Goal: Information Seeking & Learning: Learn about a topic

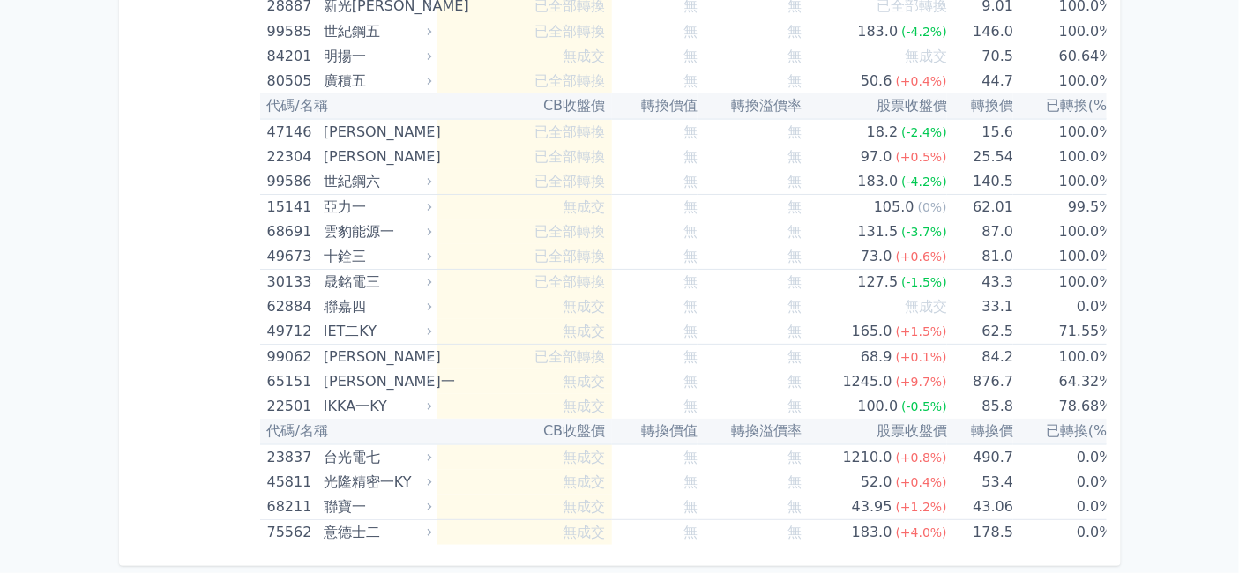
scroll to position [13420, 0]
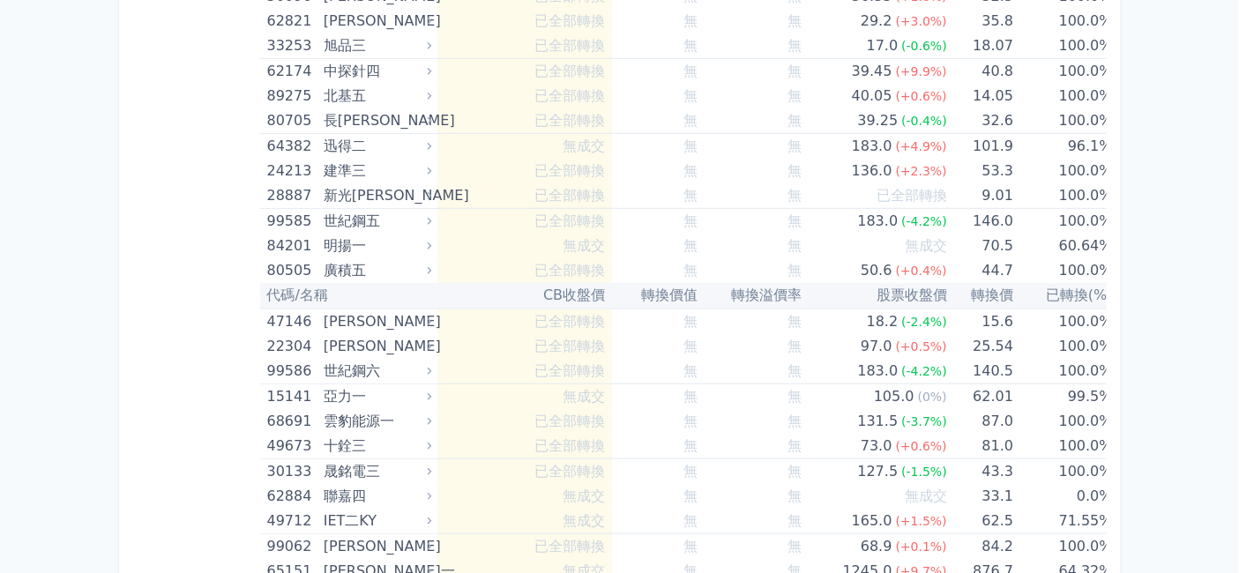
scroll to position [13811, 0]
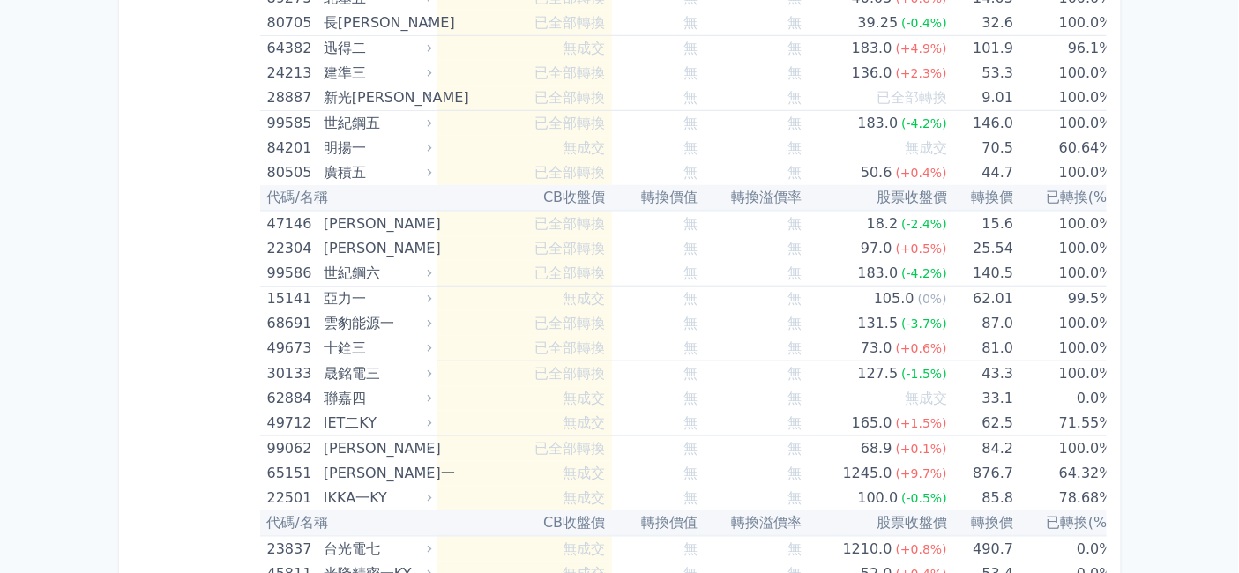
drag, startPoint x: 518, startPoint y: 207, endPoint x: 558, endPoint y: 200, distance: 41.2
drag, startPoint x: 452, startPoint y: 489, endPoint x: 497, endPoint y: 488, distance: 45.0
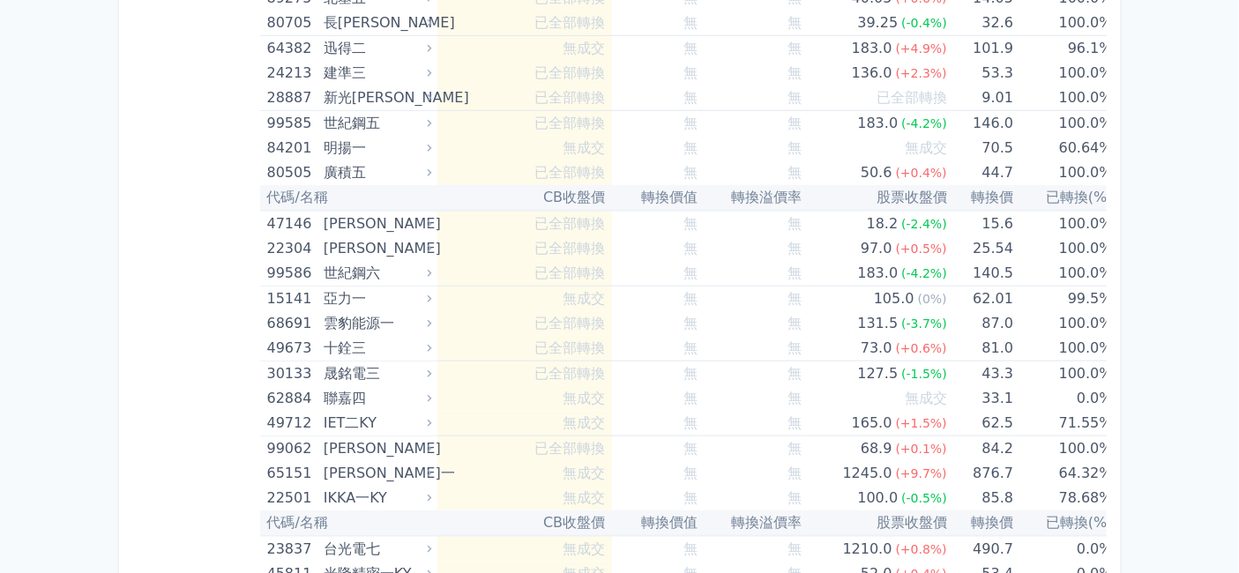
copy td "轉換價"
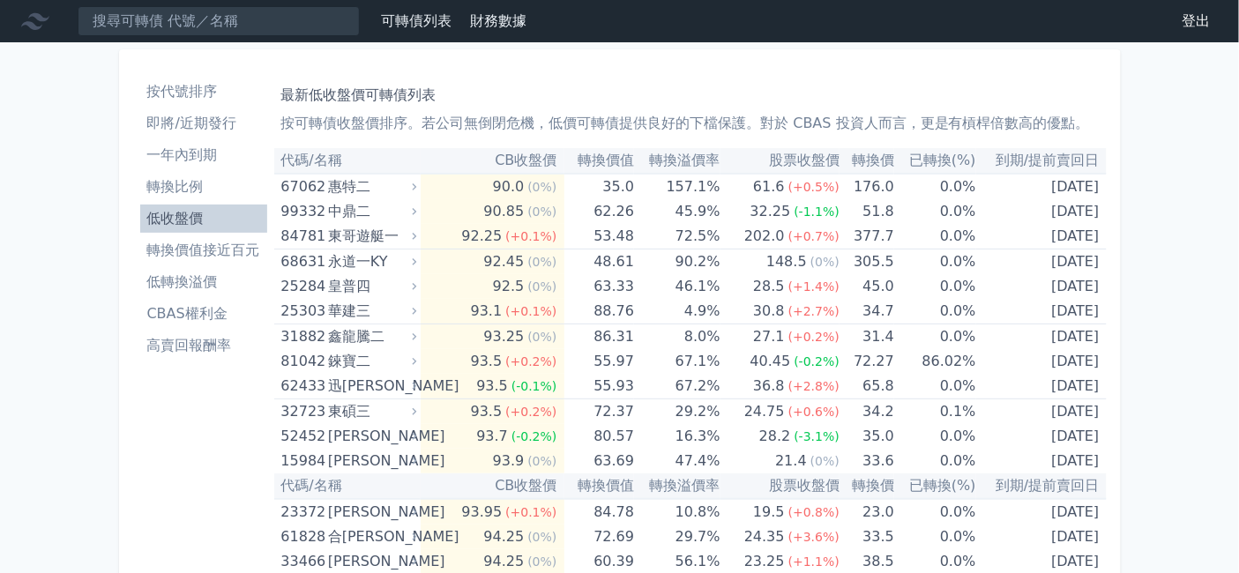
click at [140, 102] on li "按代號排序" at bounding box center [203, 91] width 127 height 21
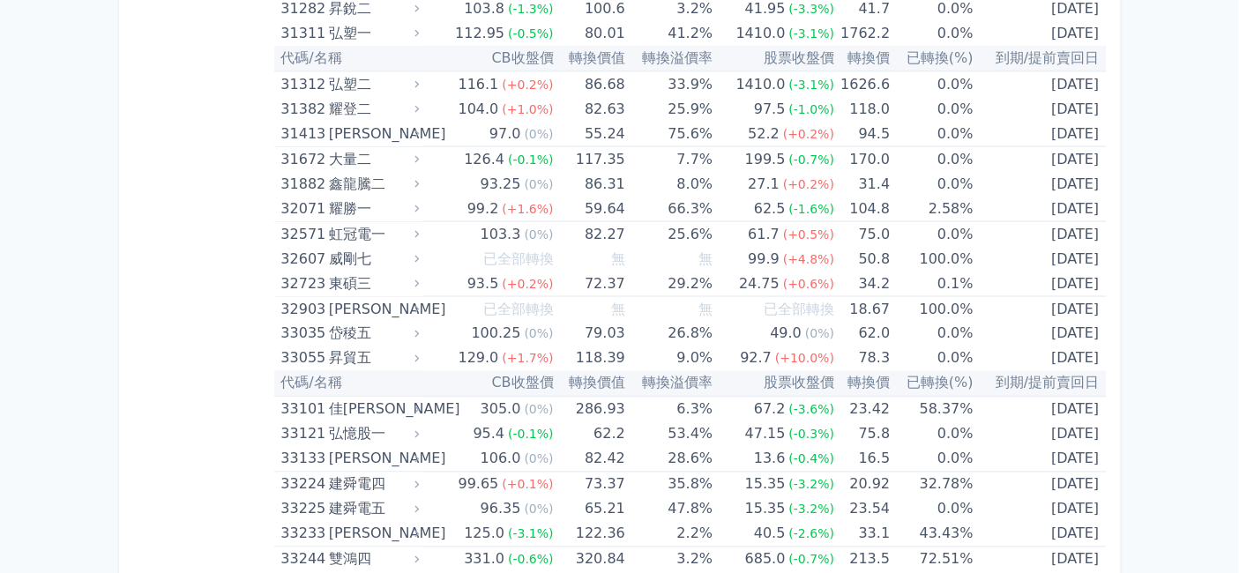
scroll to position [3036, 0]
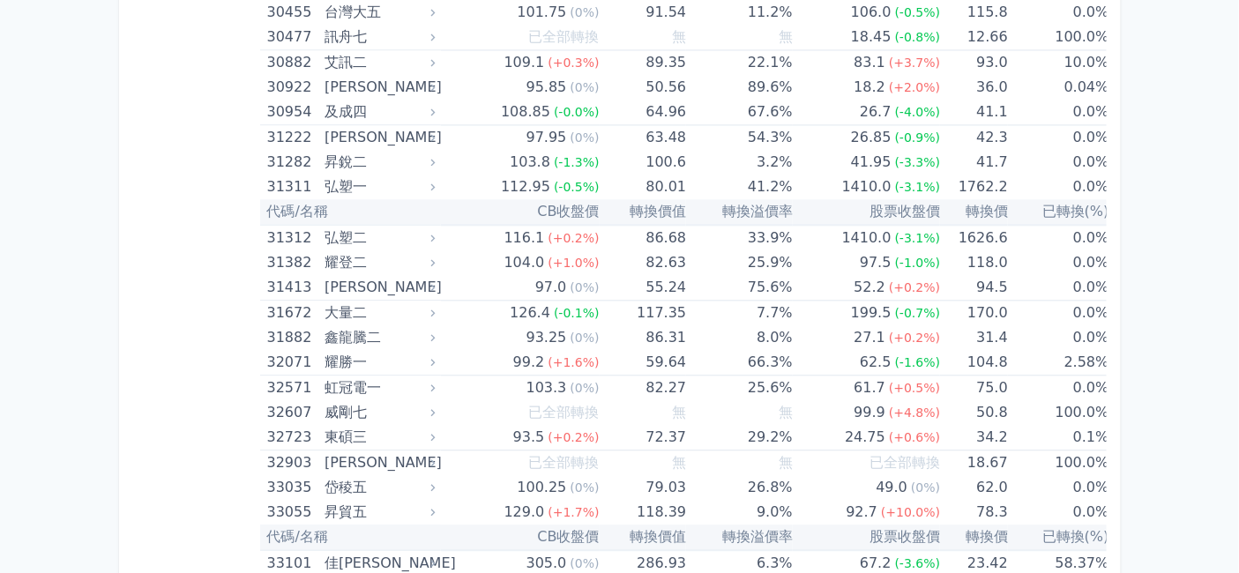
scroll to position [3330, 0]
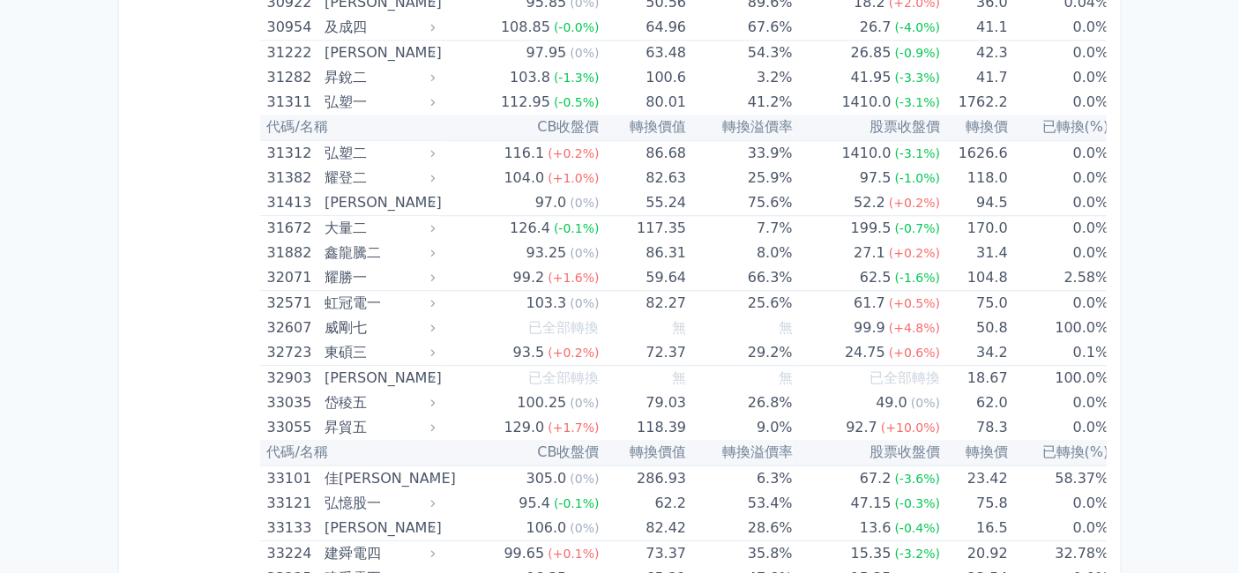
scroll to position [3526, 0]
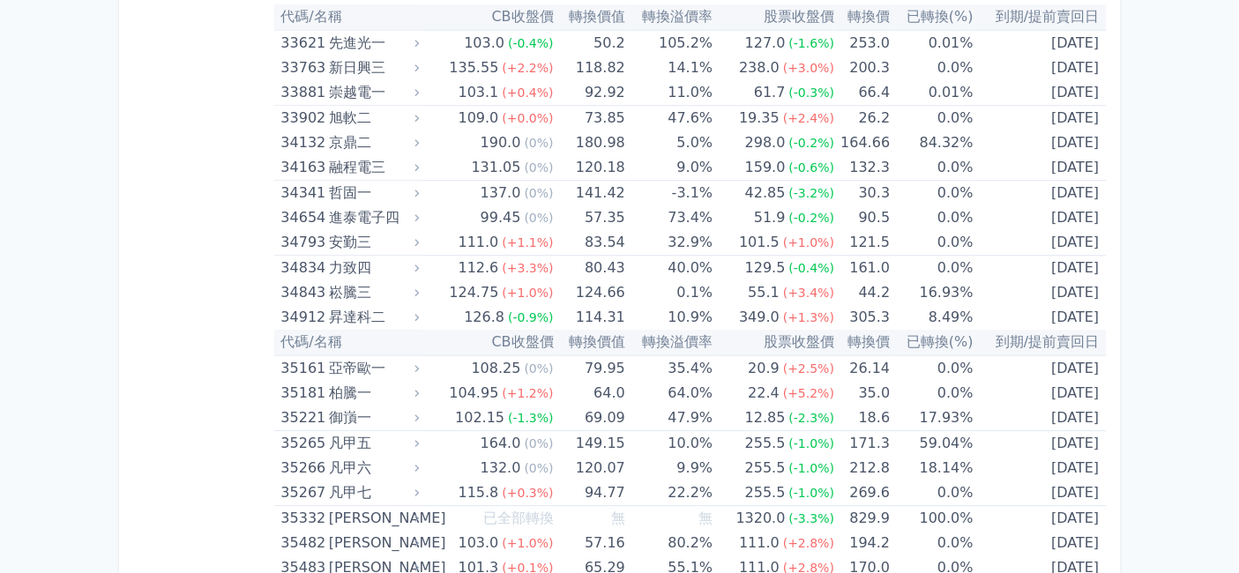
scroll to position [3918, 0]
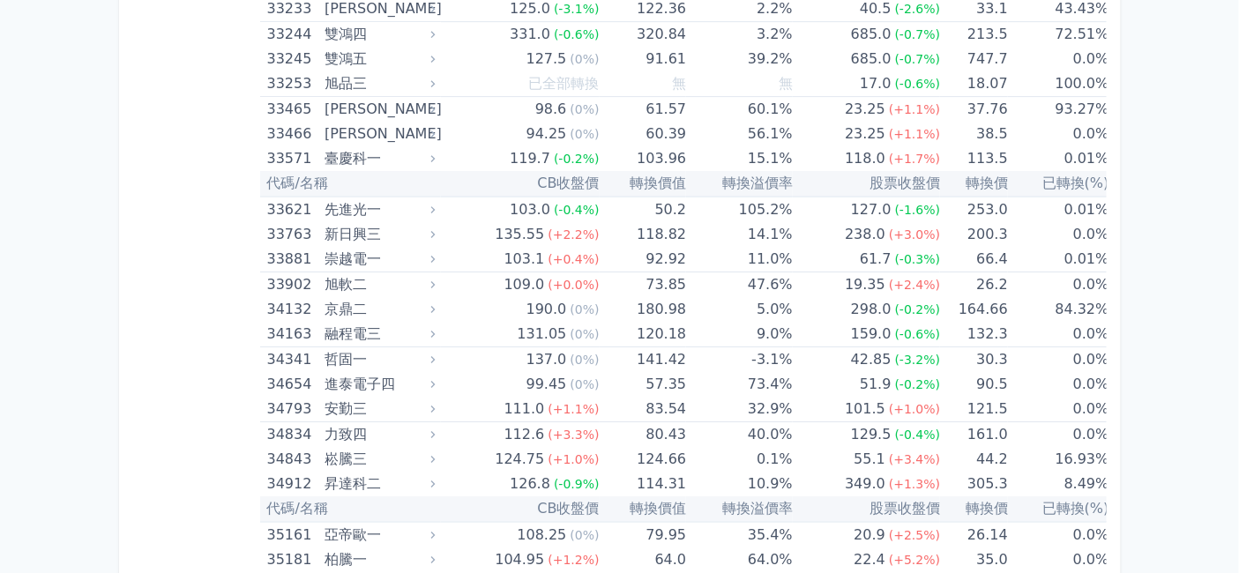
scroll to position [4114, 0]
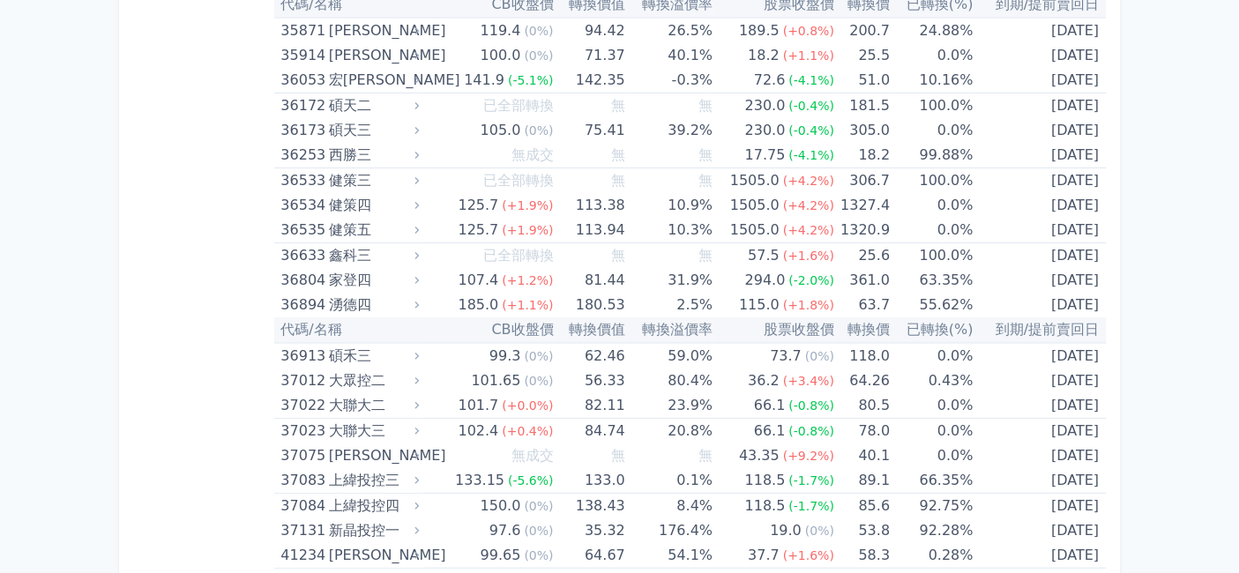
scroll to position [4506, 0]
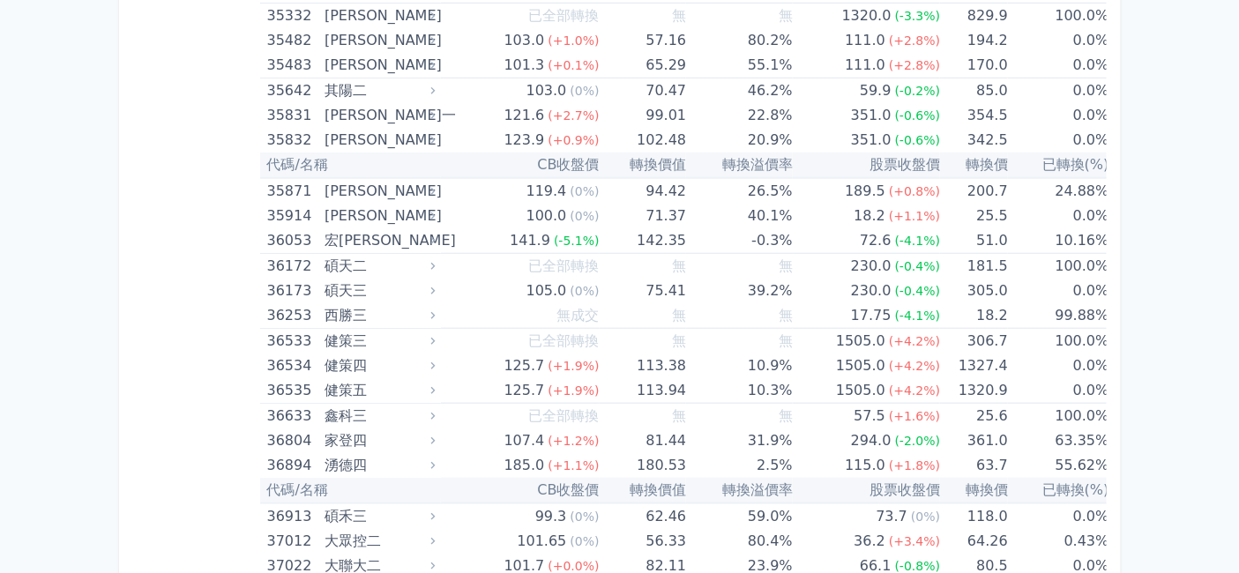
scroll to position [4799, 0]
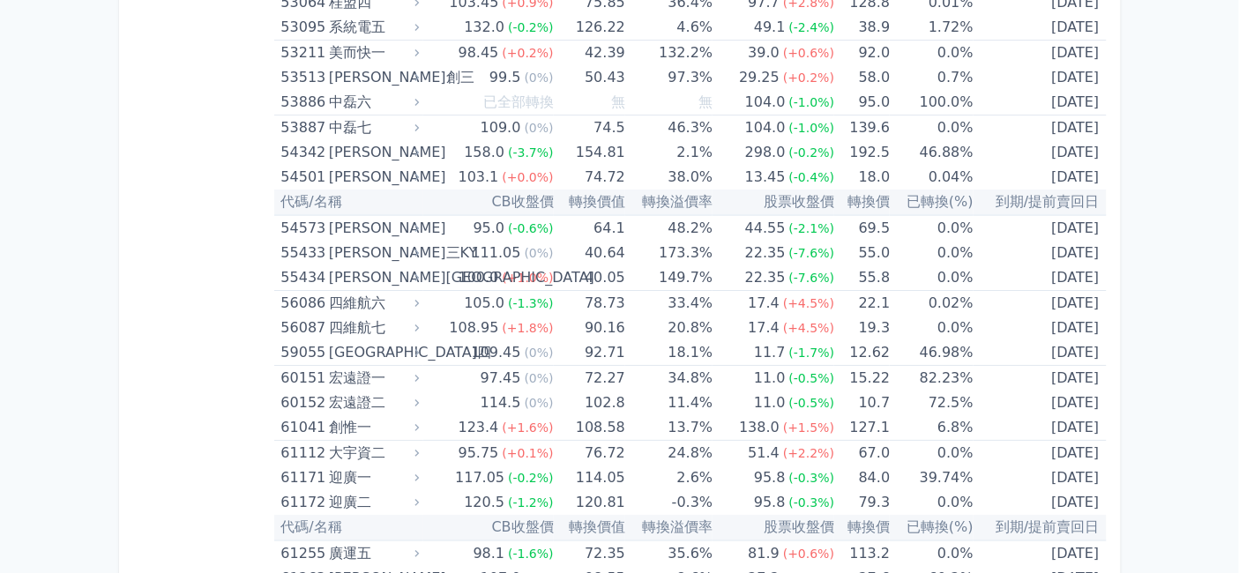
scroll to position [6661, 0]
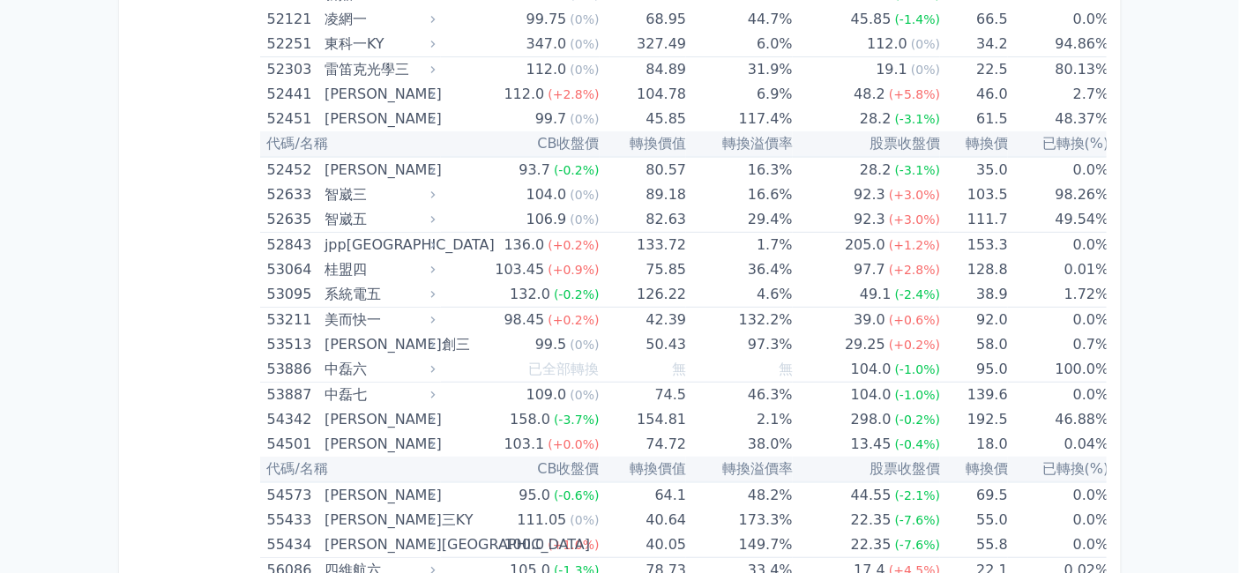
scroll to position [6758, 0]
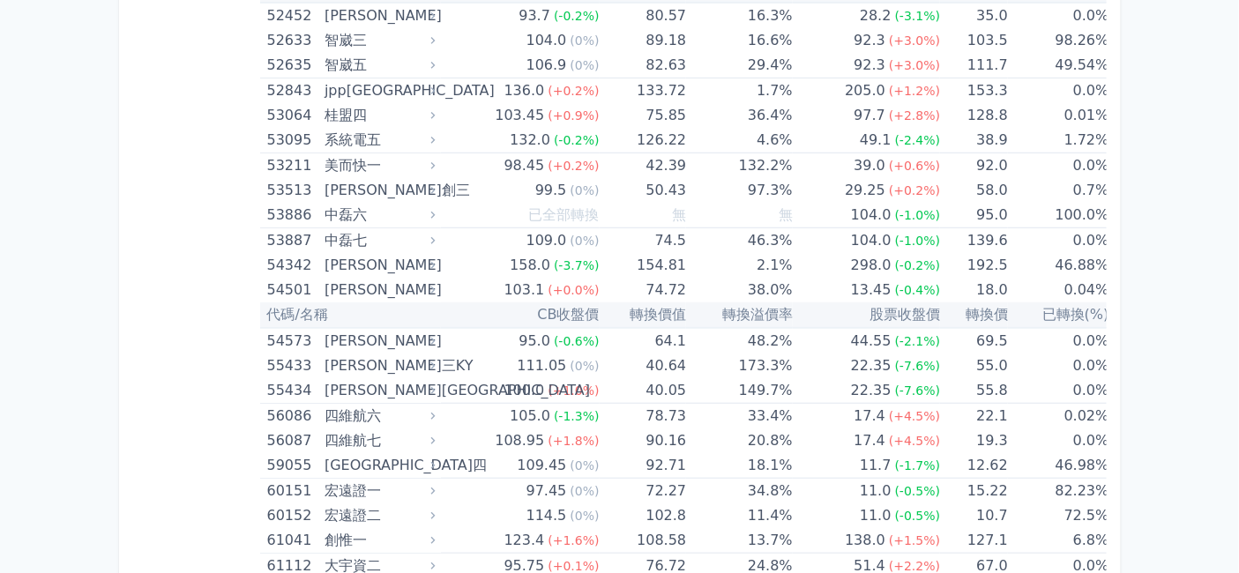
scroll to position [6954, 0]
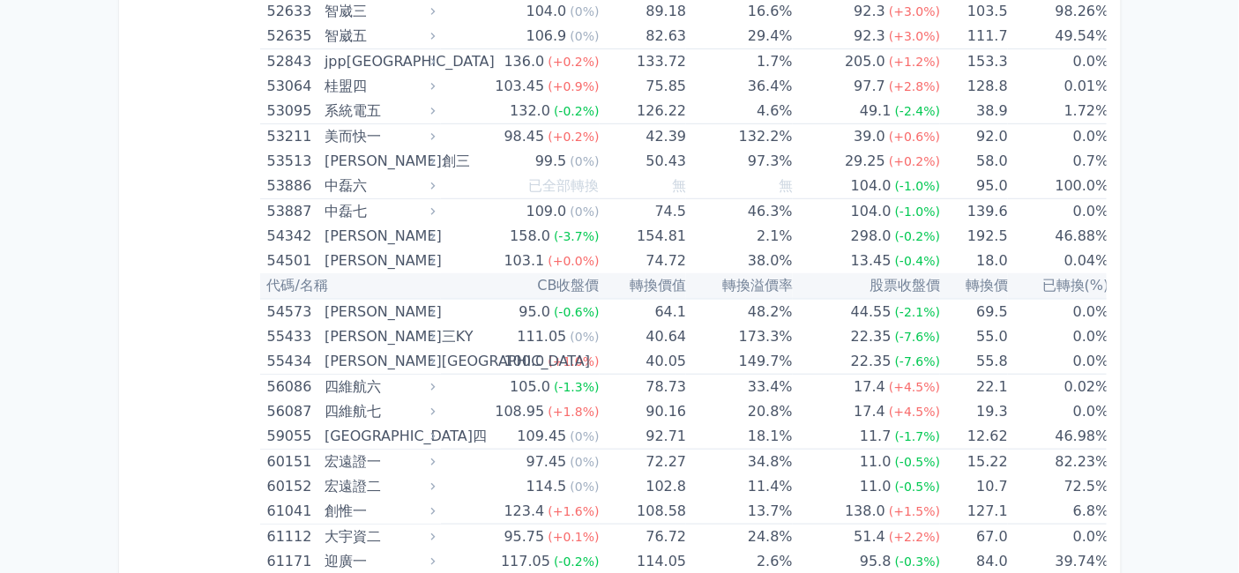
drag, startPoint x: 514, startPoint y: 364, endPoint x: 592, endPoint y: 365, distance: 77.6
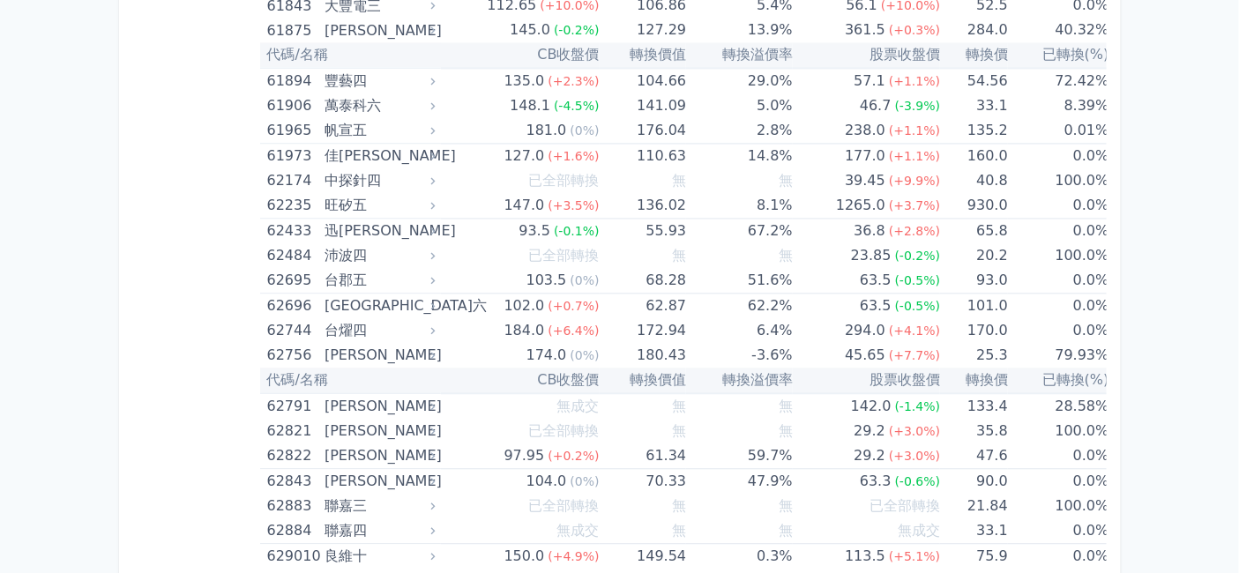
scroll to position [8032, 0]
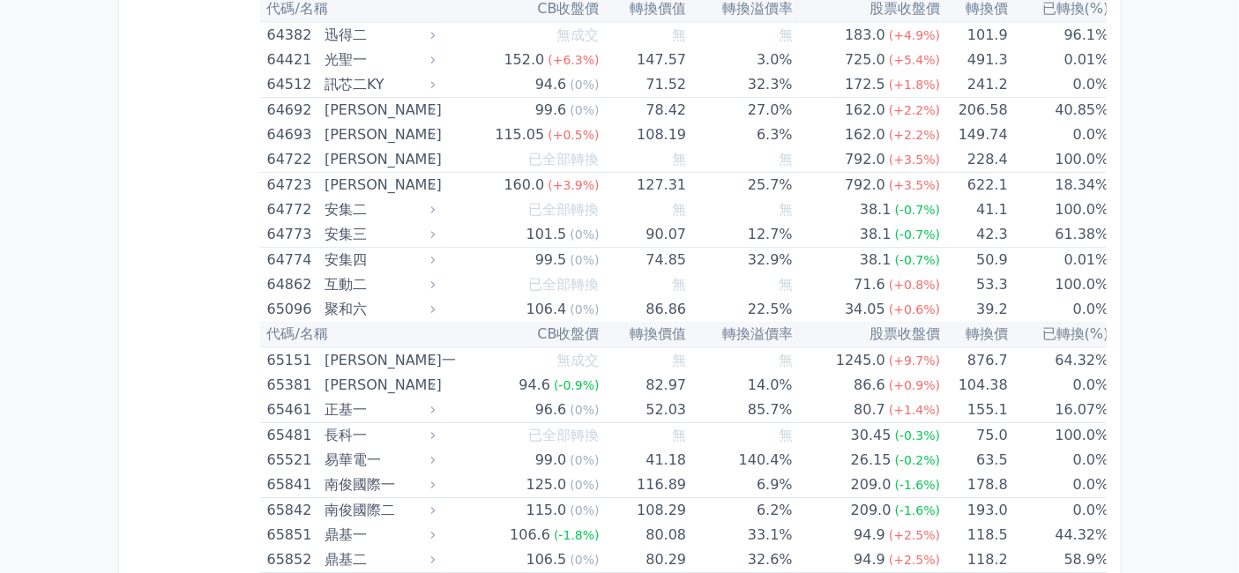
scroll to position [8619, 0]
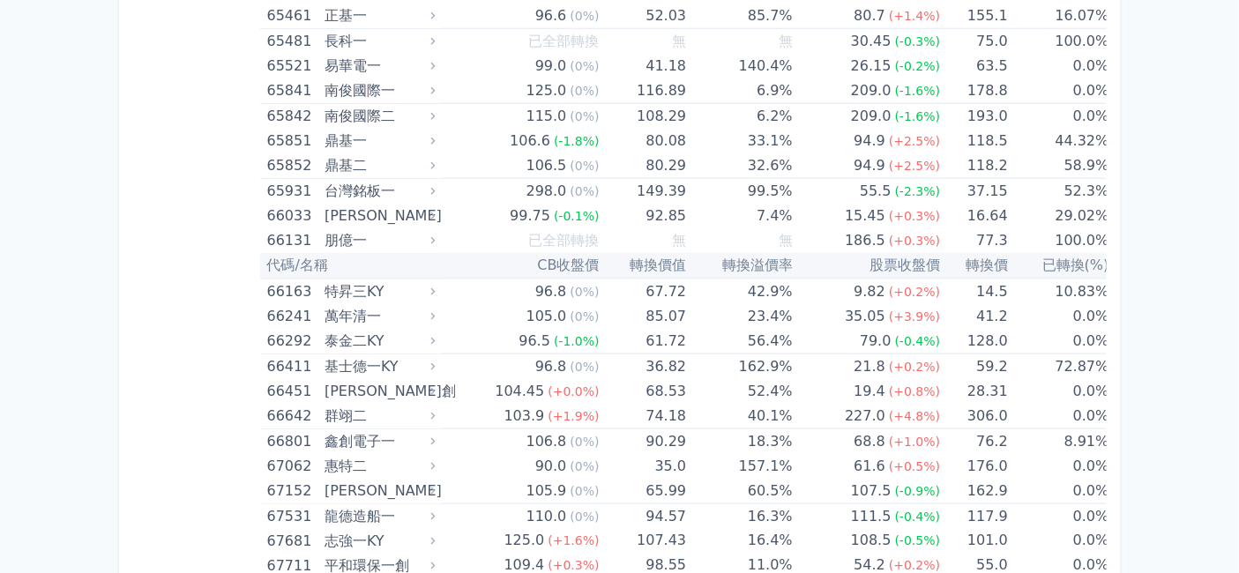
scroll to position [9599, 0]
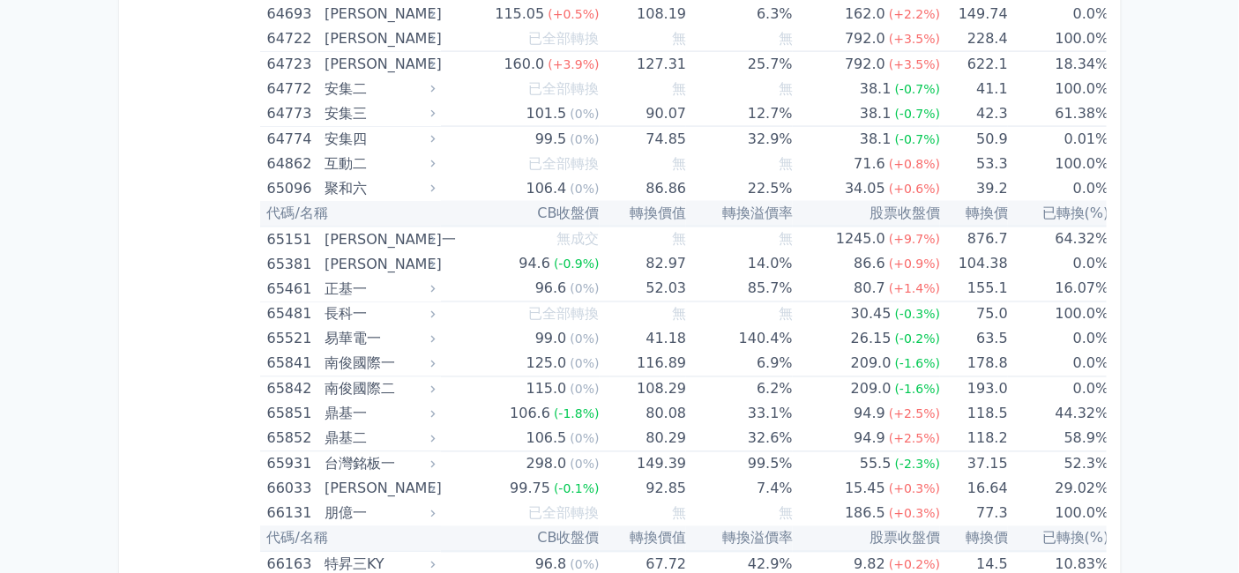
scroll to position [9698, 0]
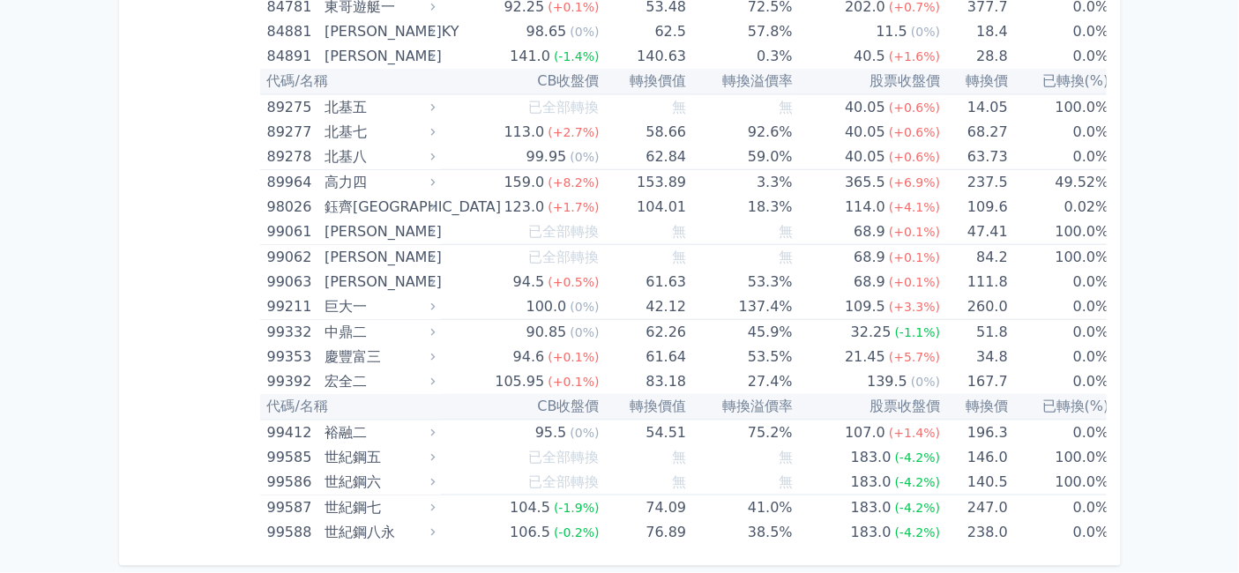
scroll to position [12538, 0]
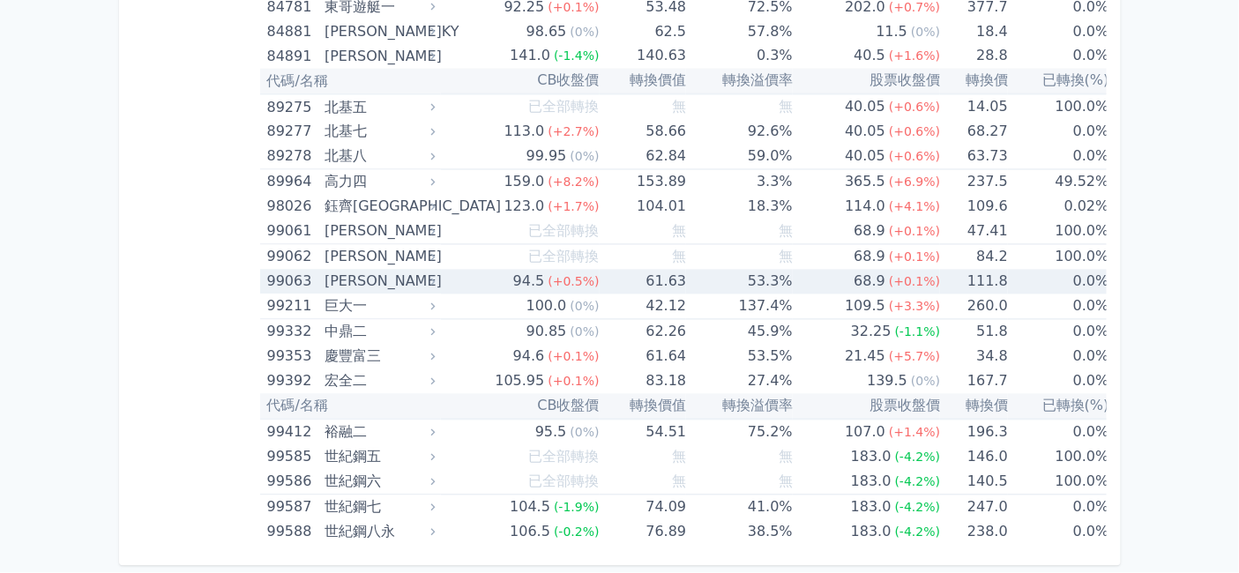
scroll to position [15168, 0]
